Goal: Check status: Check status

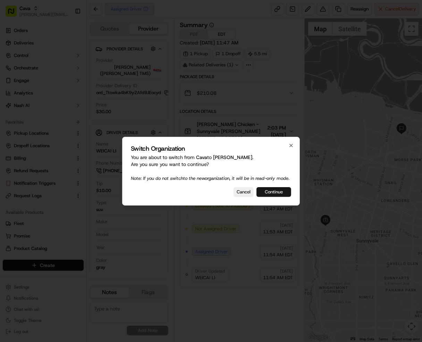
click at [286, 195] on button "Continue" at bounding box center [273, 192] width 35 height 10
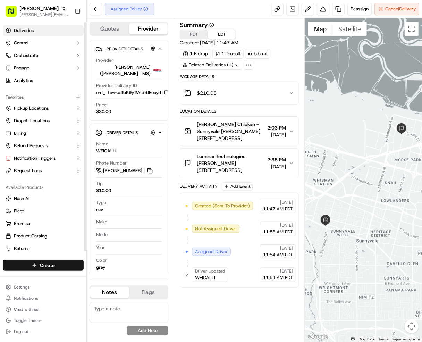
click at [33, 30] on link "Deliveries" at bounding box center [43, 30] width 81 height 11
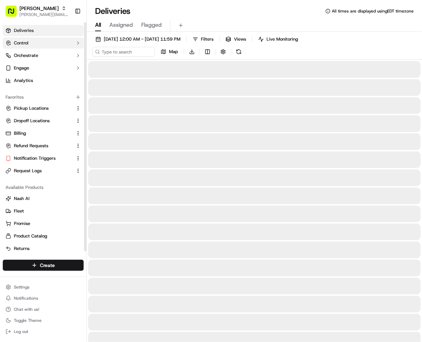
click at [33, 43] on button "Control" at bounding box center [43, 42] width 81 height 11
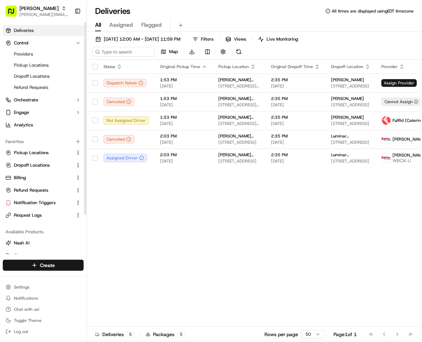
click at [47, 30] on link "Deliveries" at bounding box center [43, 30] width 81 height 11
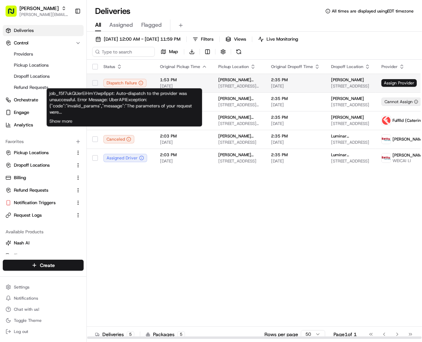
click at [202, 87] on span "[DATE]" at bounding box center [183, 86] width 47 height 6
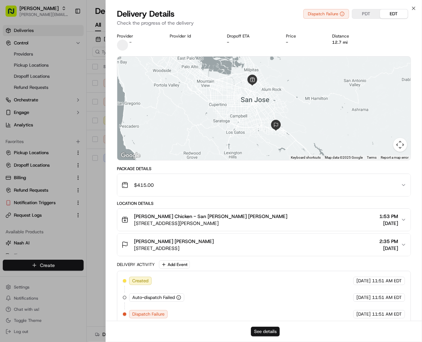
click at [265, 329] on button "See details" at bounding box center [265, 331] width 29 height 10
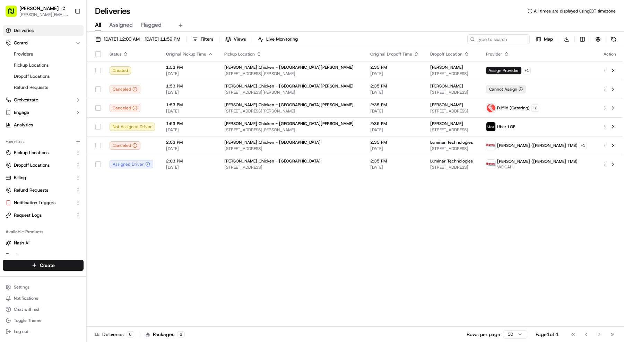
click at [61, 9] on icon "button" at bounding box center [63, 8] width 5 height 5
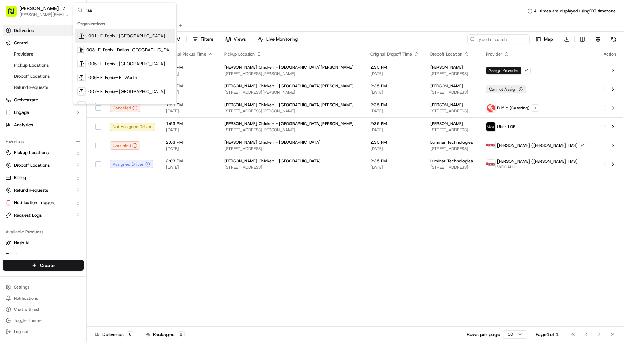
type input "rasa"
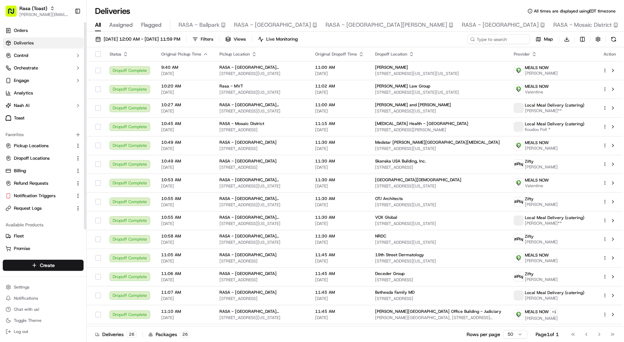
click at [126, 33] on div "[DATE] 12:00 AM - [DATE] 11:59 PM Filters Views Live Monitoring Map Download St…" at bounding box center [356, 188] width 538 height 312
drag, startPoint x: 125, startPoint y: 37, endPoint x: 124, endPoint y: 43, distance: 6.7
click at [125, 37] on span "[DATE] 12:00 AM - [DATE] 11:59 PM" at bounding box center [142, 39] width 77 height 6
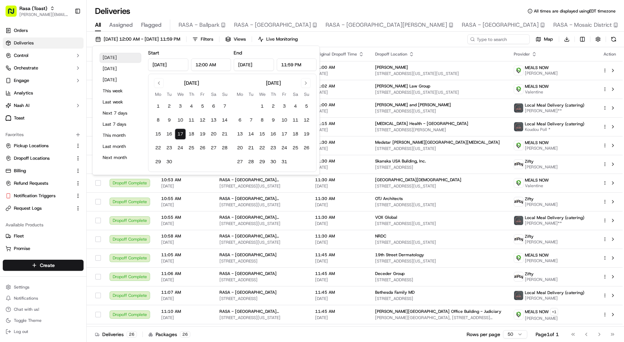
drag, startPoint x: 123, startPoint y: 50, endPoint x: 122, endPoint y: 54, distance: 4.6
click at [123, 51] on div "[DATE] [DATE] [DATE] This week Last week Next 7 days Last 7 days This month Las…" at bounding box center [120, 110] width 50 height 123
click at [122, 55] on button "[DATE]" at bounding box center [121, 58] width 42 height 10
click at [185, 6] on div "Deliveries All times are displayed using EDT timezone" at bounding box center [356, 11] width 538 height 11
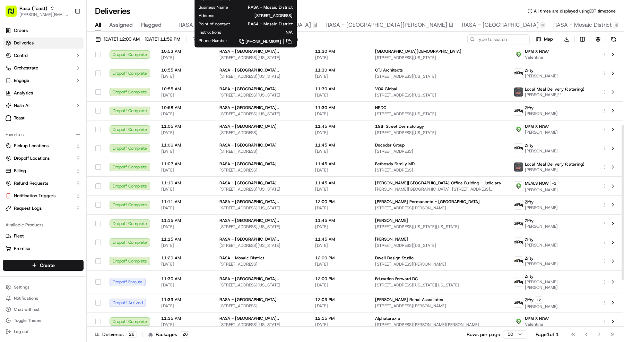
scroll to position [224, 0]
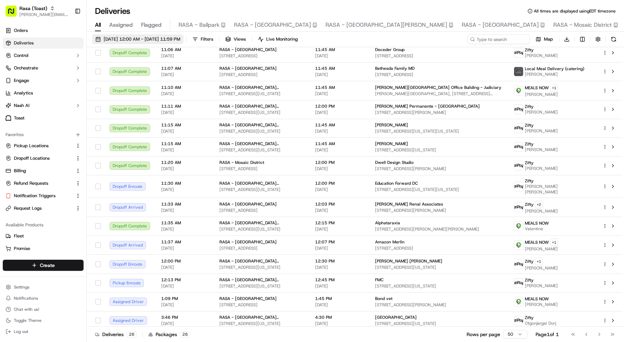
click at [139, 36] on span "[DATE] 12:00 AM - [DATE] 11:59 PM" at bounding box center [142, 39] width 77 height 6
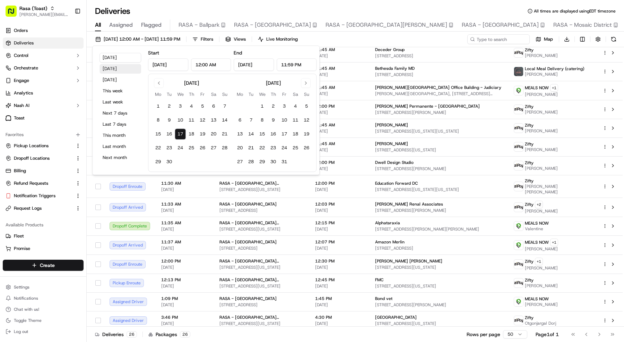
click at [116, 66] on button "[DATE]" at bounding box center [121, 69] width 42 height 10
type input "[DATE]"
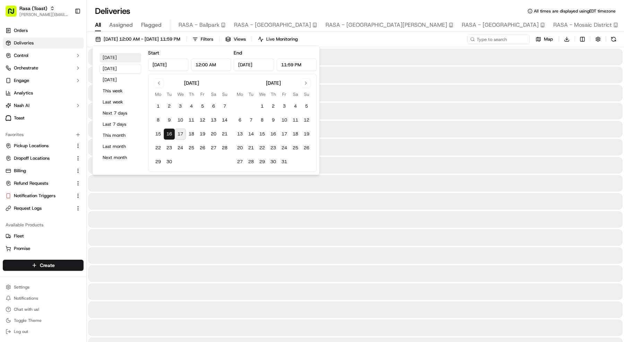
click at [122, 59] on button "[DATE]" at bounding box center [121, 58] width 42 height 10
type input "[DATE]"
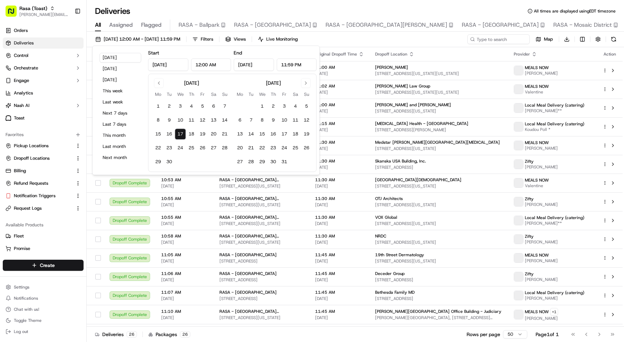
click at [161, 6] on div "Deliveries All times are displayed using EDT timezone" at bounding box center [356, 11] width 538 height 11
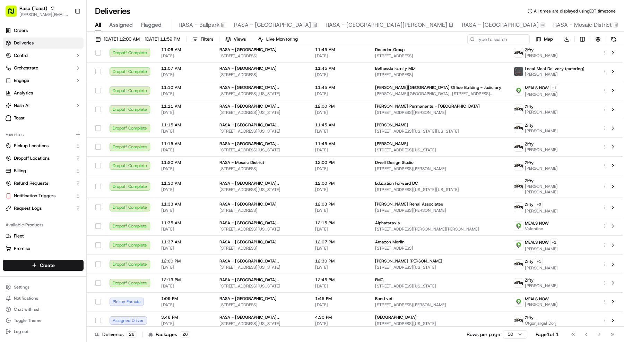
scroll to position [221, 0]
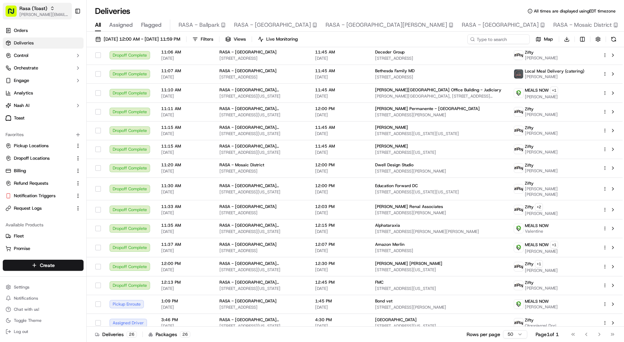
click at [39, 8] on span "Rasa (Toast)" at bounding box center [33, 8] width 28 height 7
type input "j"
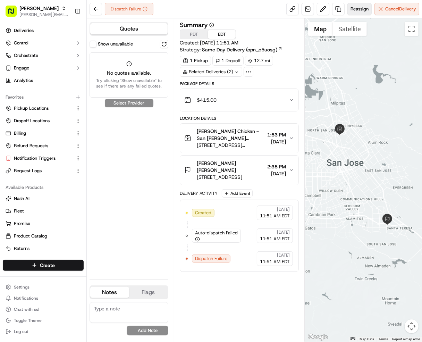
click at [362, 15] on button "Reassign" at bounding box center [359, 9] width 24 height 12
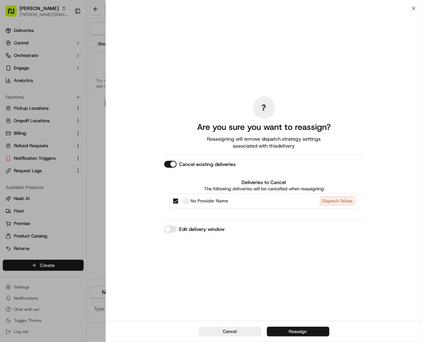
click at [294, 329] on button "Reassign" at bounding box center [298, 331] width 62 height 10
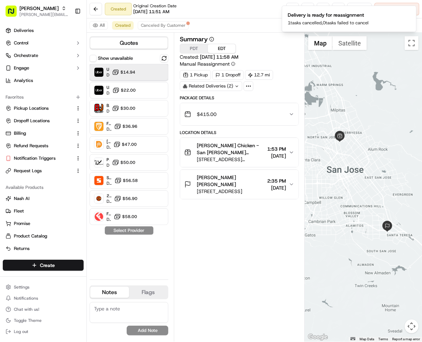
click at [108, 74] on span "Dropoff ETA 2 hours" at bounding box center [108, 75] width 3 height 6
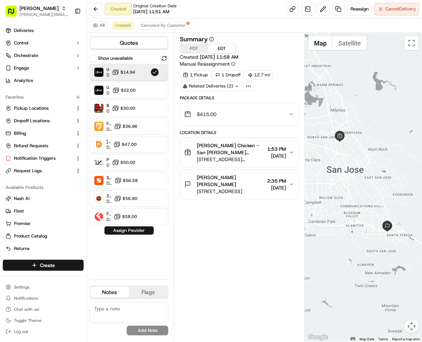
click at [108, 74] on span "Dropoff ETA 2 hours" at bounding box center [108, 75] width 3 height 6
click at [137, 93] on div "Uber LOF Dropoff ETA 2 hours $22.00" at bounding box center [129, 90] width 79 height 17
click at [130, 232] on button "Assign Provider" at bounding box center [128, 230] width 49 height 8
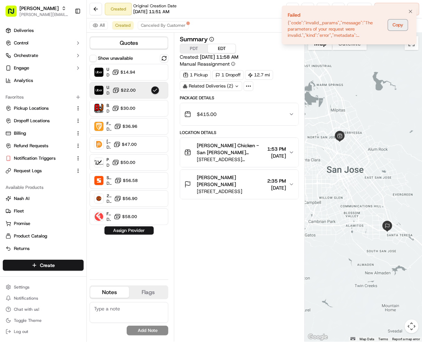
click at [401, 25] on button "Copy" at bounding box center [398, 24] width 20 height 11
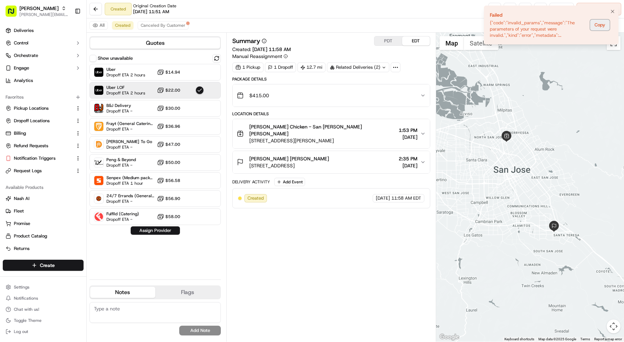
click at [422, 27] on button "Copy" at bounding box center [600, 24] width 20 height 11
click at [25, 28] on span "Deliveries" at bounding box center [24, 30] width 20 height 6
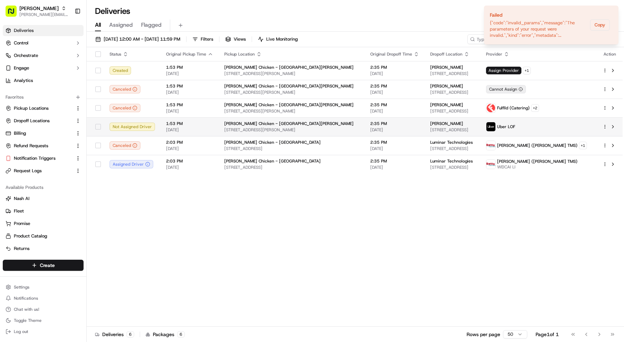
click at [422, 125] on div "[PERSON_NAME]" at bounding box center [453, 124] width 45 height 6
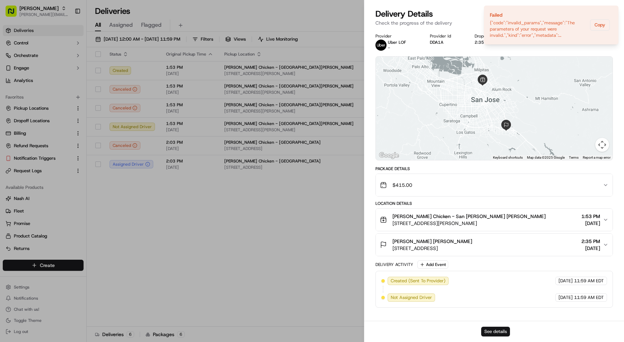
click at [422, 331] on button "See details" at bounding box center [496, 331] width 29 height 10
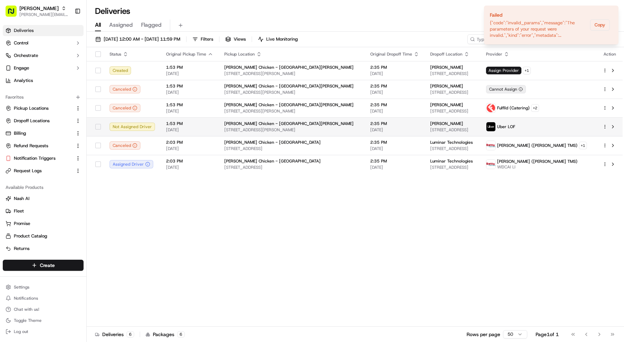
click at [374, 124] on span "2:35 PM" at bounding box center [395, 124] width 49 height 6
click at [290, 141] on div "[PERSON_NAME] Chicken - [GEOGRAPHIC_DATA]" at bounding box center [291, 142] width 135 height 6
click at [340, 105] on td "Starbird Chicken - San Jose 1088 E Brokaw Rd, San Jose, CA 95131, USA" at bounding box center [292, 108] width 146 height 19
click at [365, 152] on td "2:35 PM 09/17/2025" at bounding box center [395, 145] width 60 height 19
click at [289, 130] on span "[STREET_ADDRESS][PERSON_NAME]" at bounding box center [291, 130] width 135 height 6
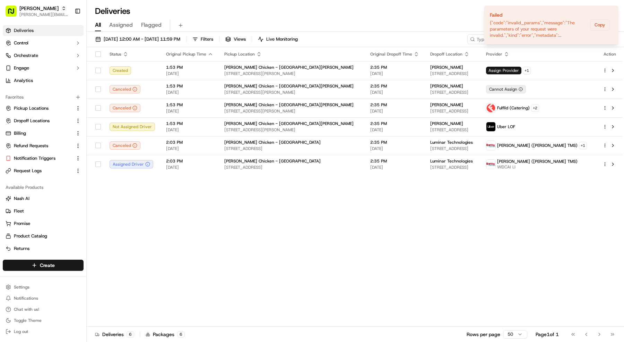
drag, startPoint x: 313, startPoint y: 171, endPoint x: 339, endPoint y: 214, distance: 50.3
